Goal: Check status: Check status

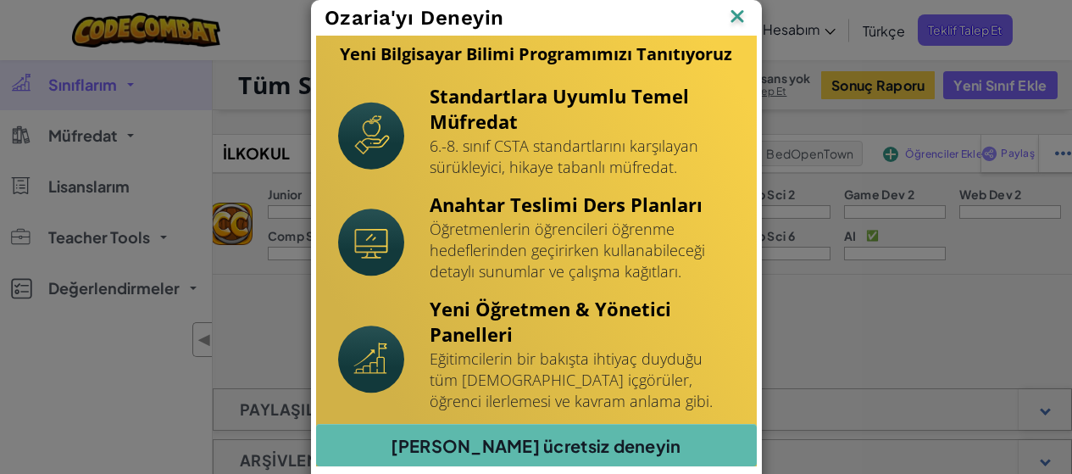
click at [730, 13] on img at bounding box center [737, 17] width 22 height 25
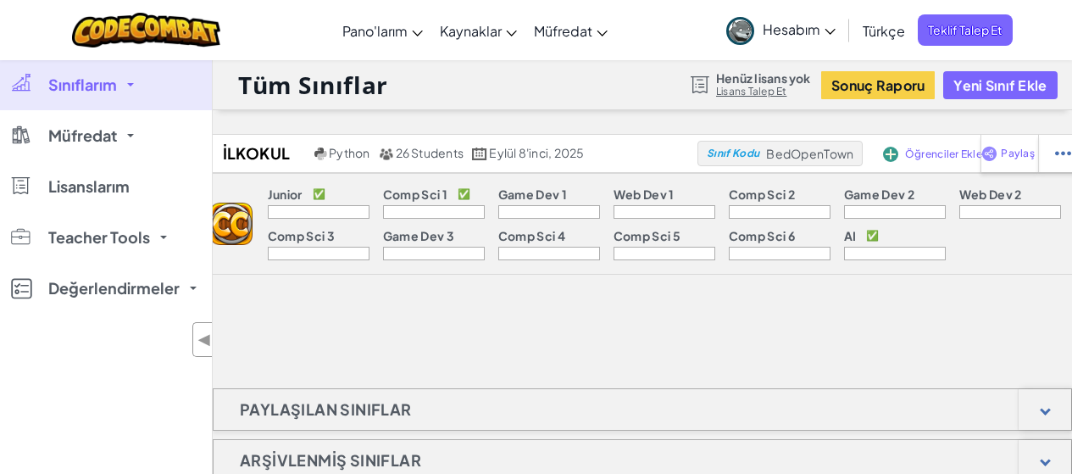
click at [129, 83] on span at bounding box center [130, 84] width 7 height 3
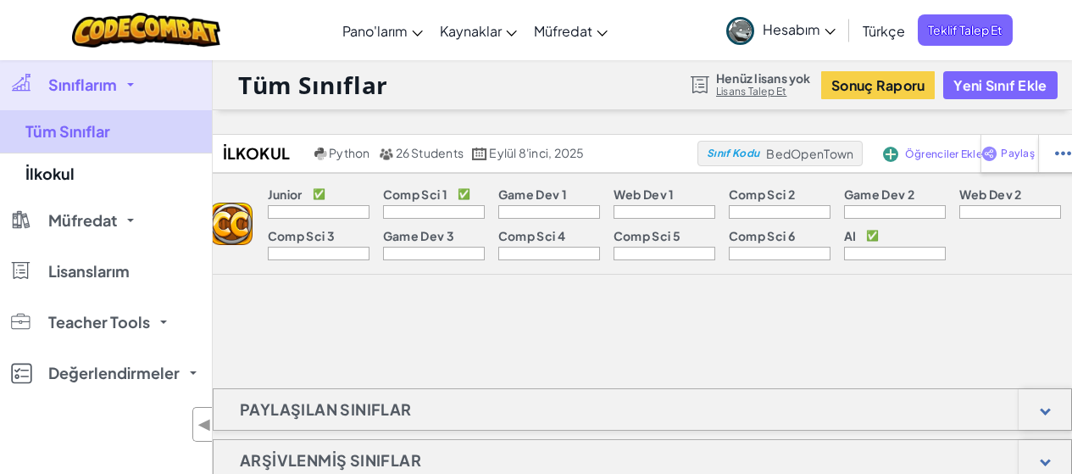
click at [70, 130] on link "Tüm Sınıflar" at bounding box center [106, 131] width 212 height 43
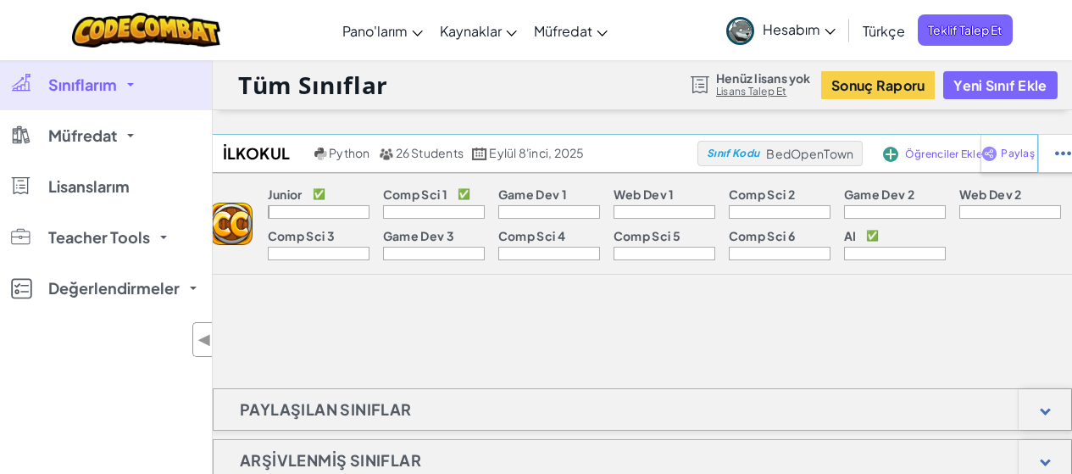
click at [263, 147] on h2 "İlkokul" at bounding box center [254, 153] width 114 height 25
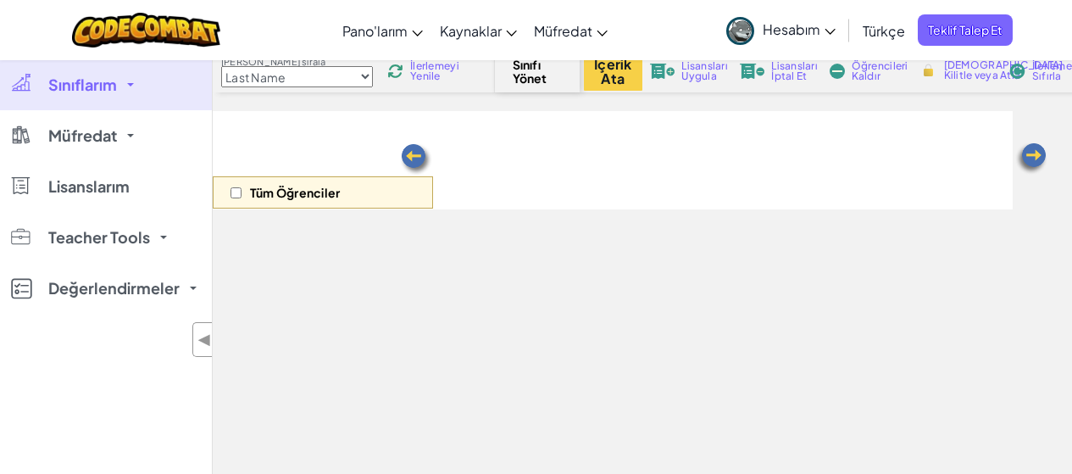
scroll to position [116, 0]
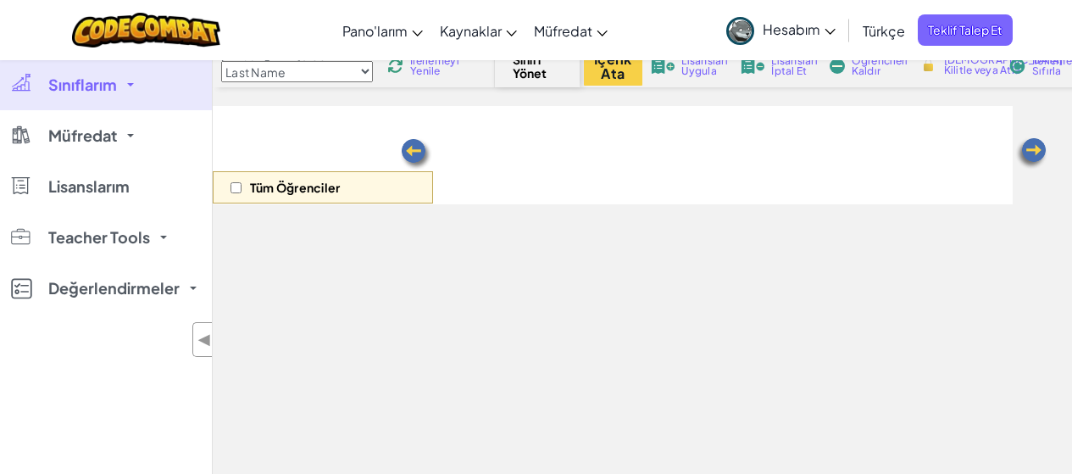
click at [284, 188] on p "Tüm Öğrenciler" at bounding box center [295, 187] width 90 height 14
click at [238, 186] on input "checkbox" at bounding box center [235, 187] width 11 height 11
checkbox input "true"
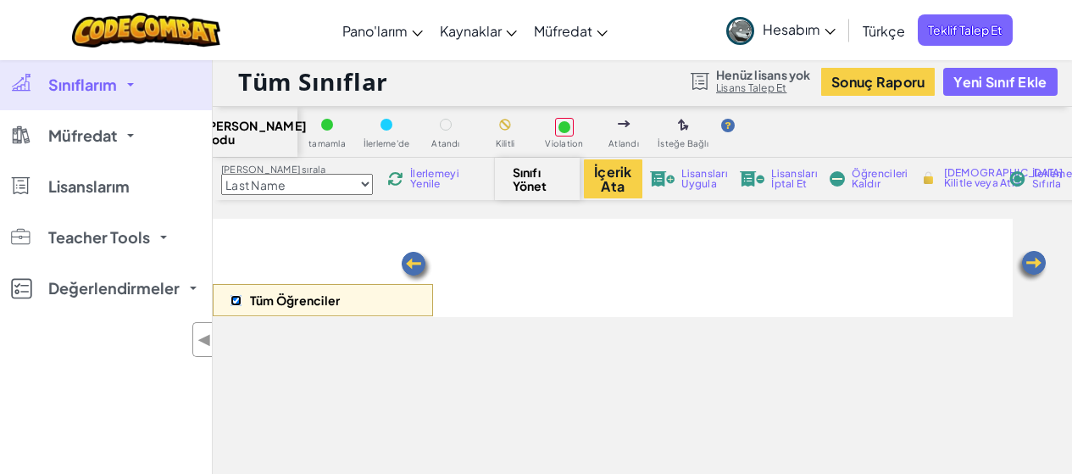
scroll to position [0, 0]
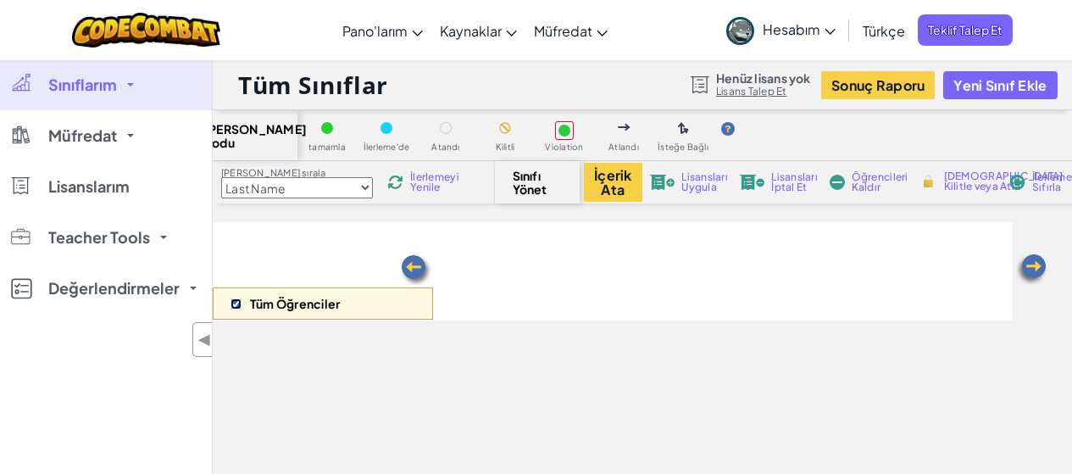
select select "560f1a9f22961295f9427742"
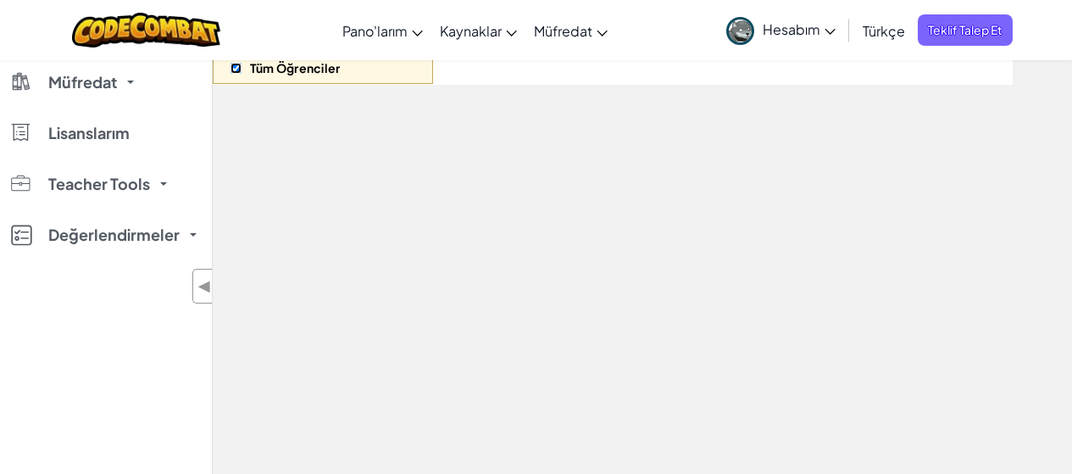
scroll to position [240, 0]
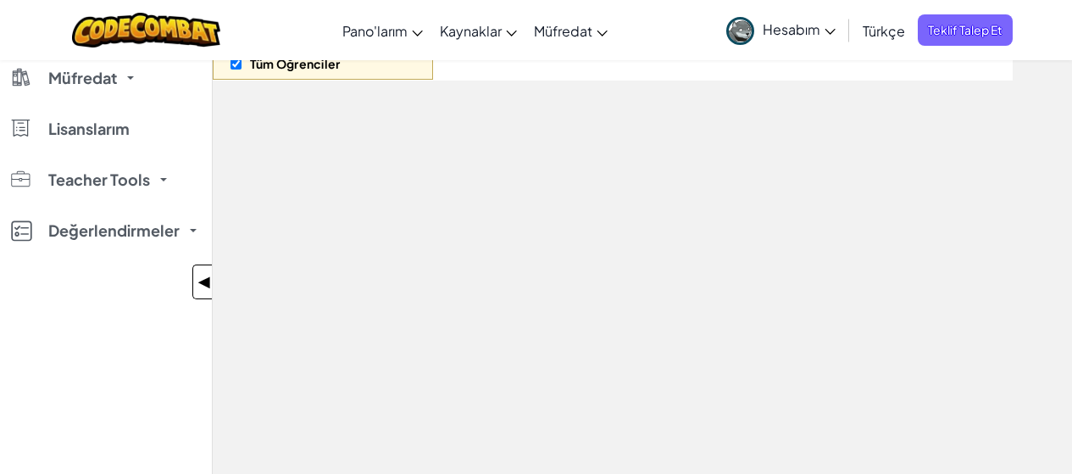
click at [209, 285] on span "◀" at bounding box center [204, 281] width 14 height 25
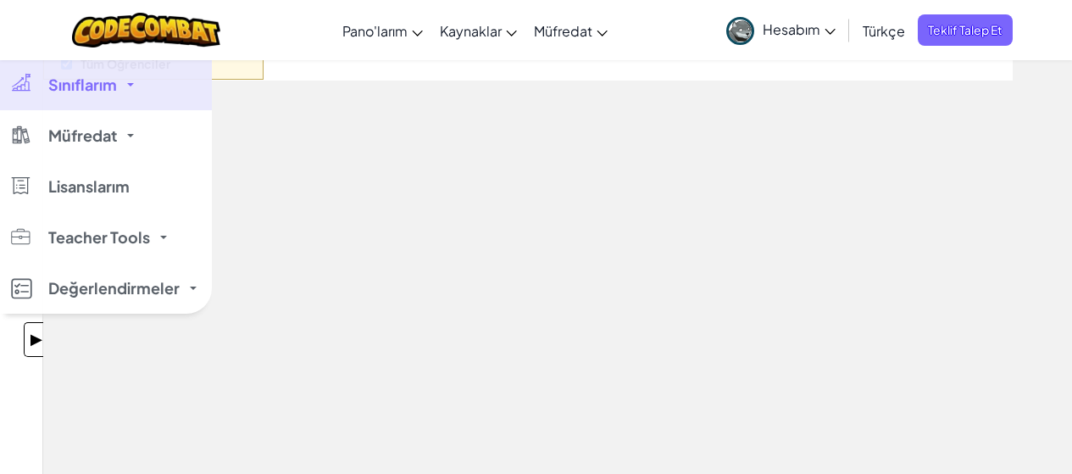
click at [252, 232] on div "Tüm Öğrenciler" at bounding box center [527, 219] width 969 height 474
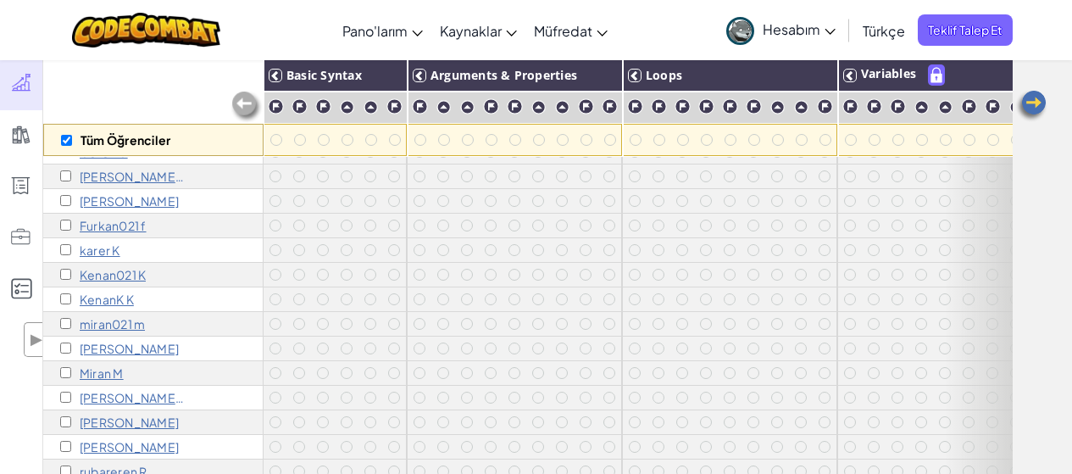
scroll to position [276, 0]
click at [832, 27] on span "Hesabım" at bounding box center [798, 29] width 73 height 18
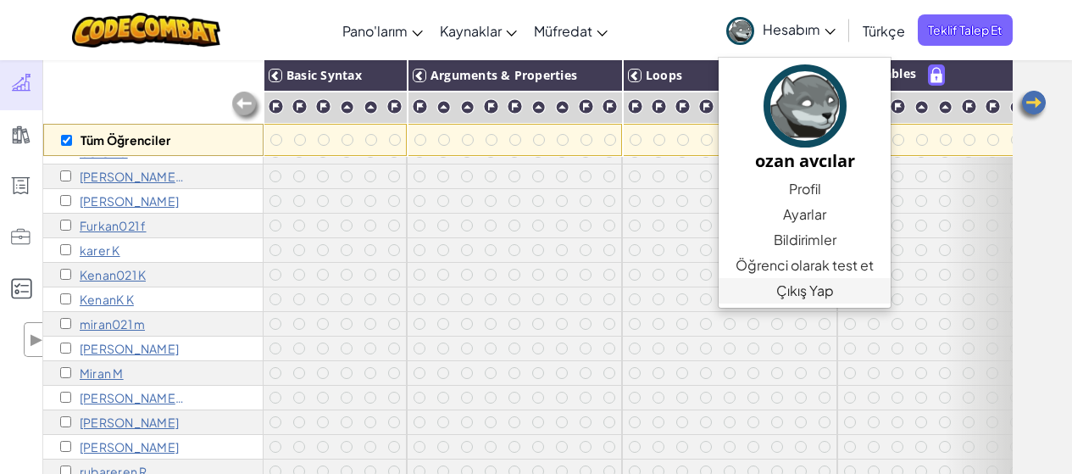
click at [826, 287] on link "Çıkış Yap" at bounding box center [804, 290] width 172 height 25
